Goal: Find specific page/section: Find specific page/section

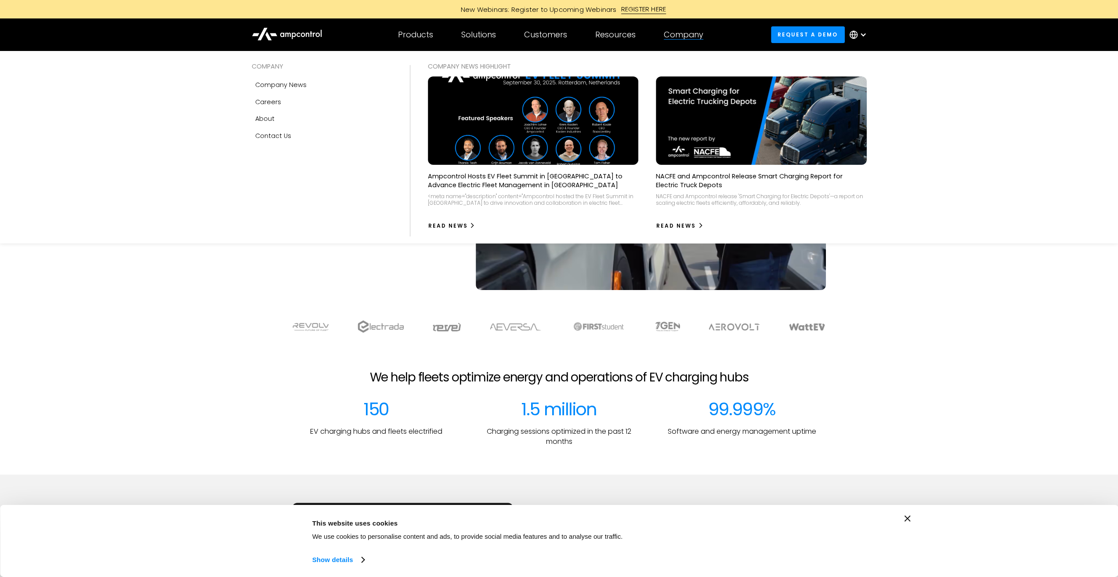
click at [678, 37] on div "Company" at bounding box center [684, 35] width 40 height 10
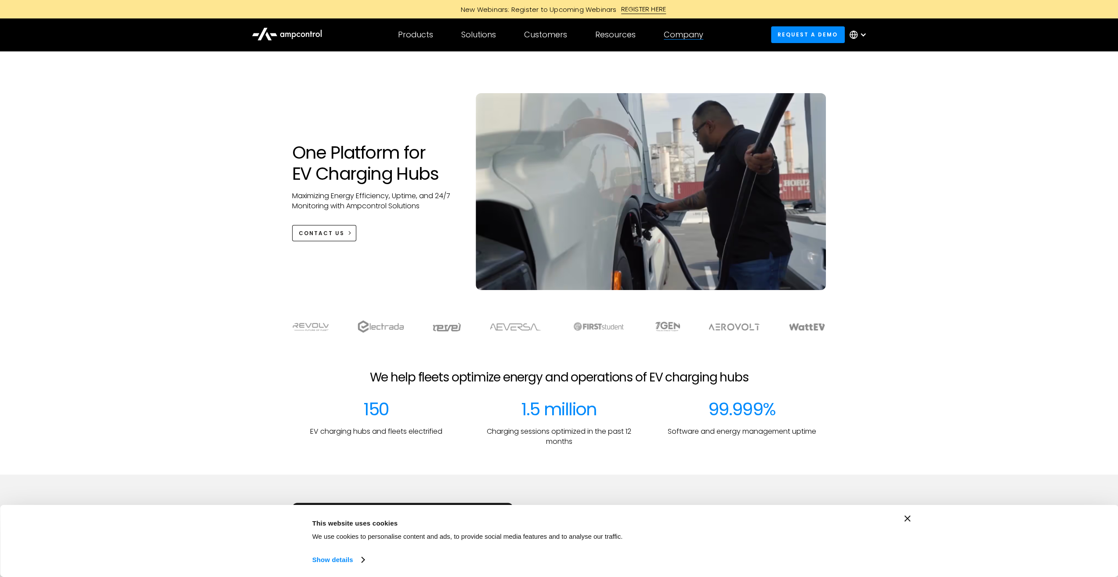
click at [678, 37] on div "Company" at bounding box center [684, 35] width 40 height 10
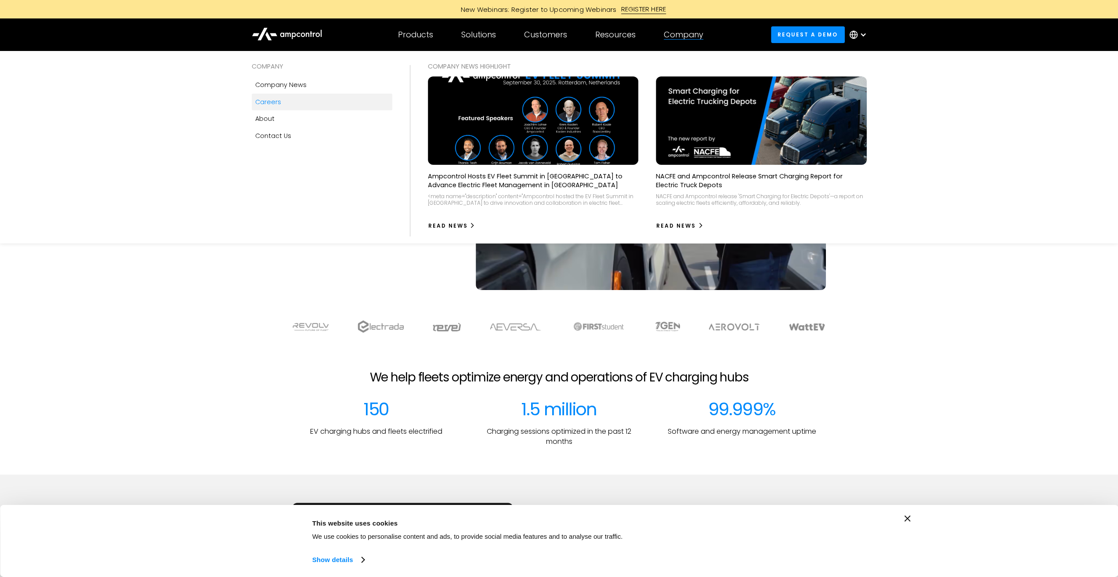
click at [273, 104] on div "Careers" at bounding box center [268, 102] width 26 height 10
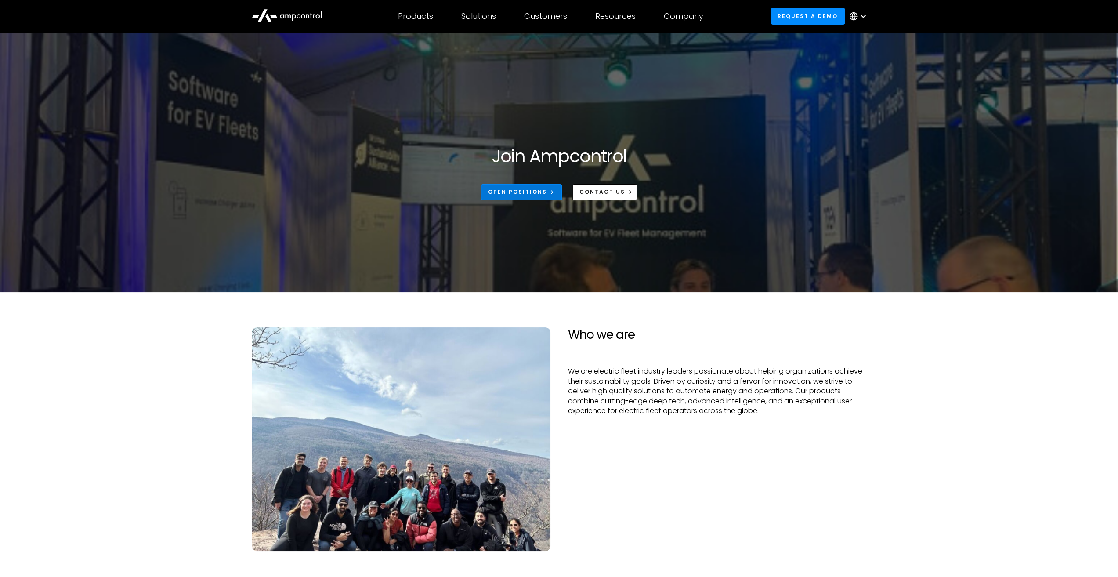
click at [502, 198] on link "Open Positions" at bounding box center [521, 192] width 81 height 16
